Goal: Obtain resource: Download file/media

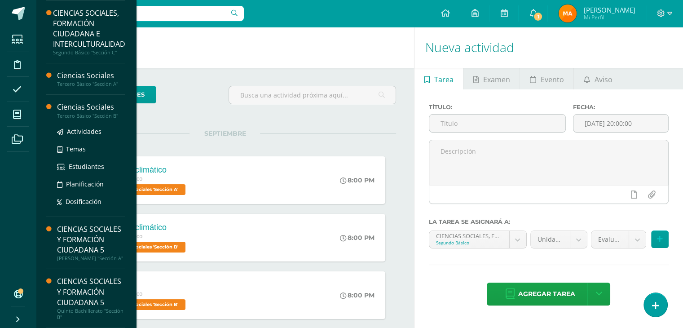
scroll to position [151, 0]
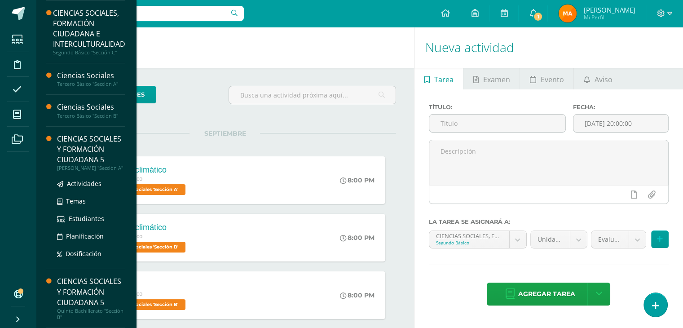
click at [65, 134] on div "CIENCIAS SOCIALES Y FORMACIÓN CIUDADANA 5" at bounding box center [91, 149] width 68 height 31
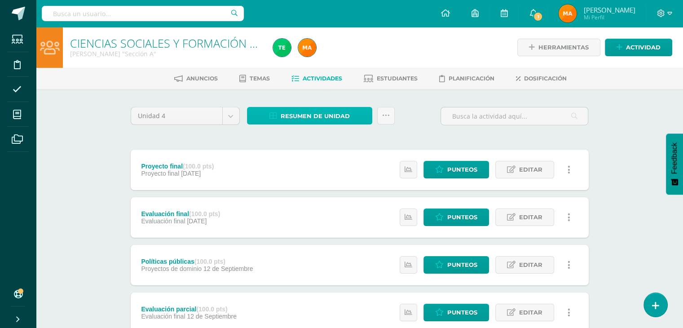
click at [313, 113] on span "Resumen de unidad" at bounding box center [315, 116] width 69 height 17
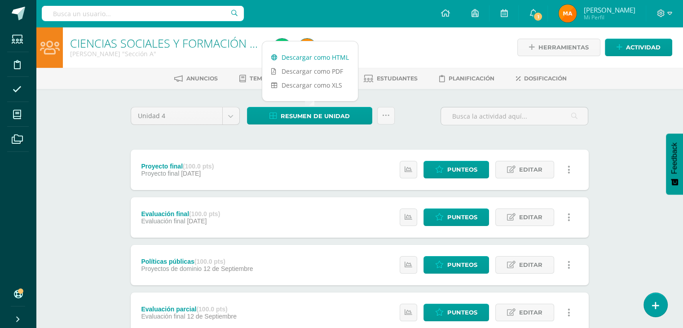
click at [303, 56] on link "Descargar como HTML" at bounding box center [310, 57] width 96 height 14
